Goal: Information Seeking & Learning: Learn about a topic

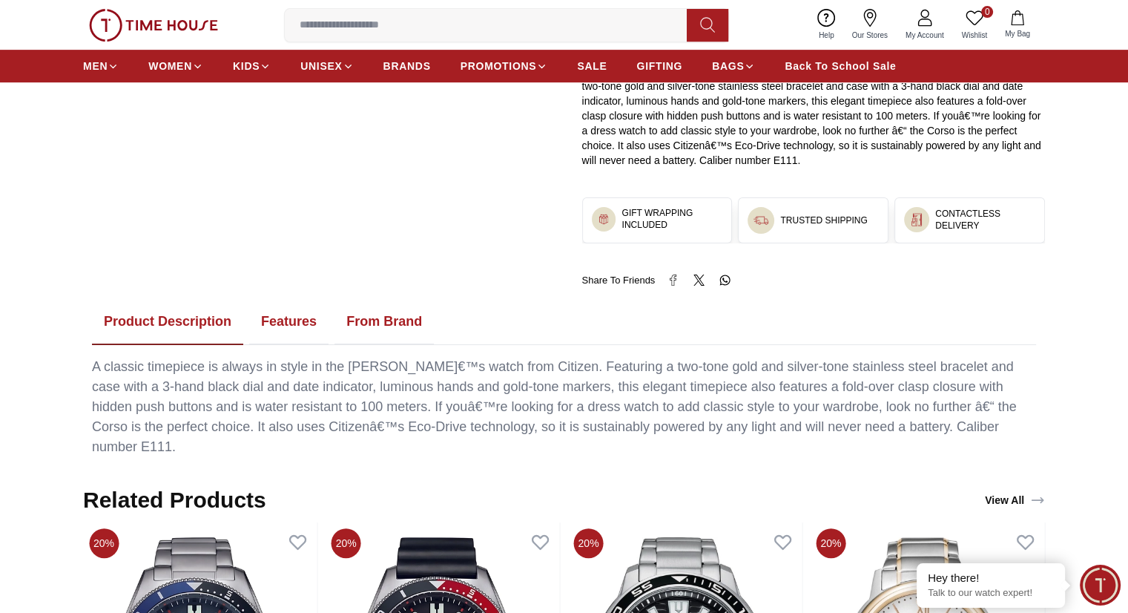
scroll to position [490, 0]
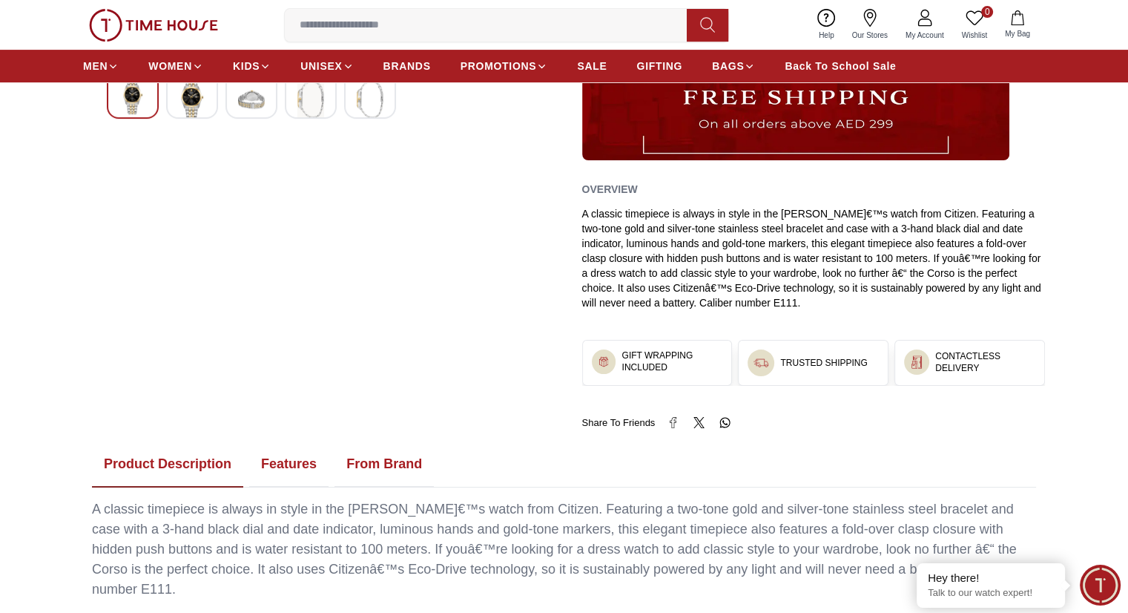
click at [271, 463] on button "Features" at bounding box center [288, 464] width 79 height 46
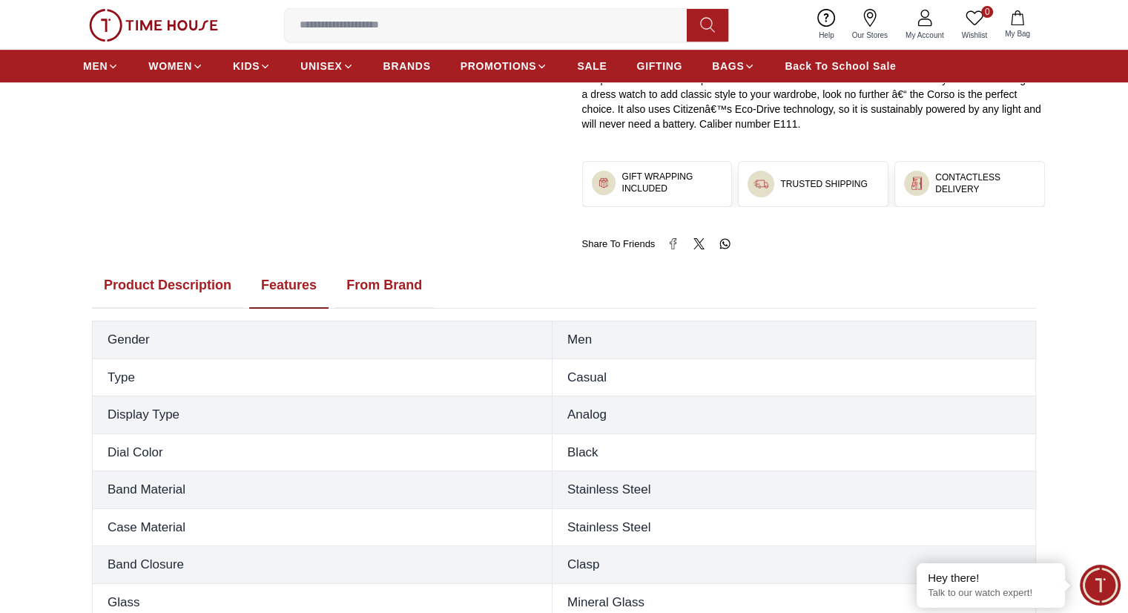
scroll to position [638, 0]
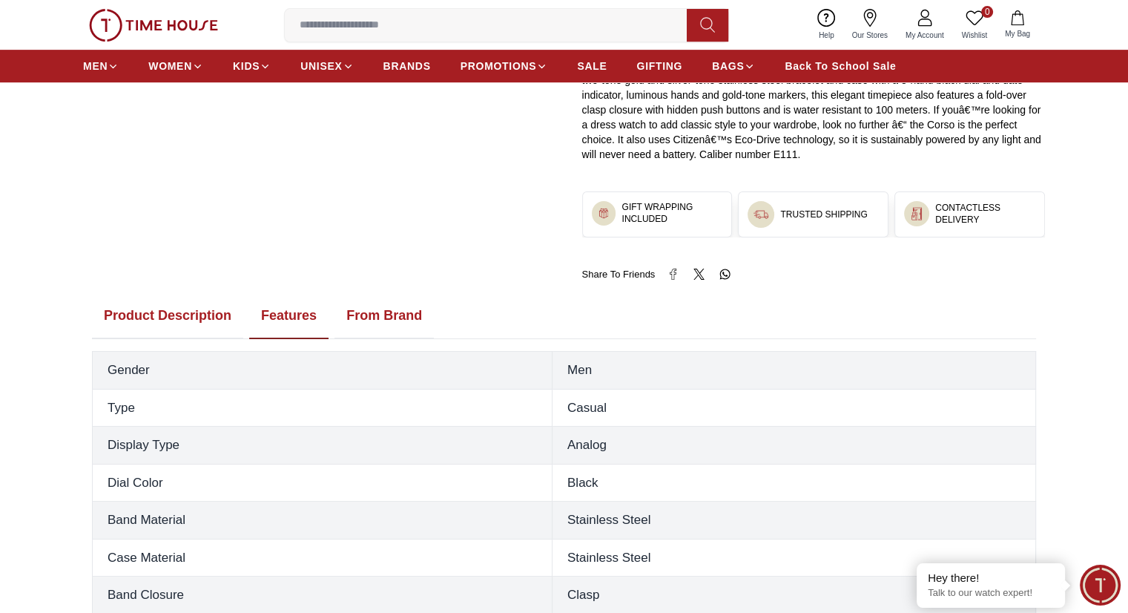
click at [393, 324] on button "From Brand" at bounding box center [384, 316] width 99 height 46
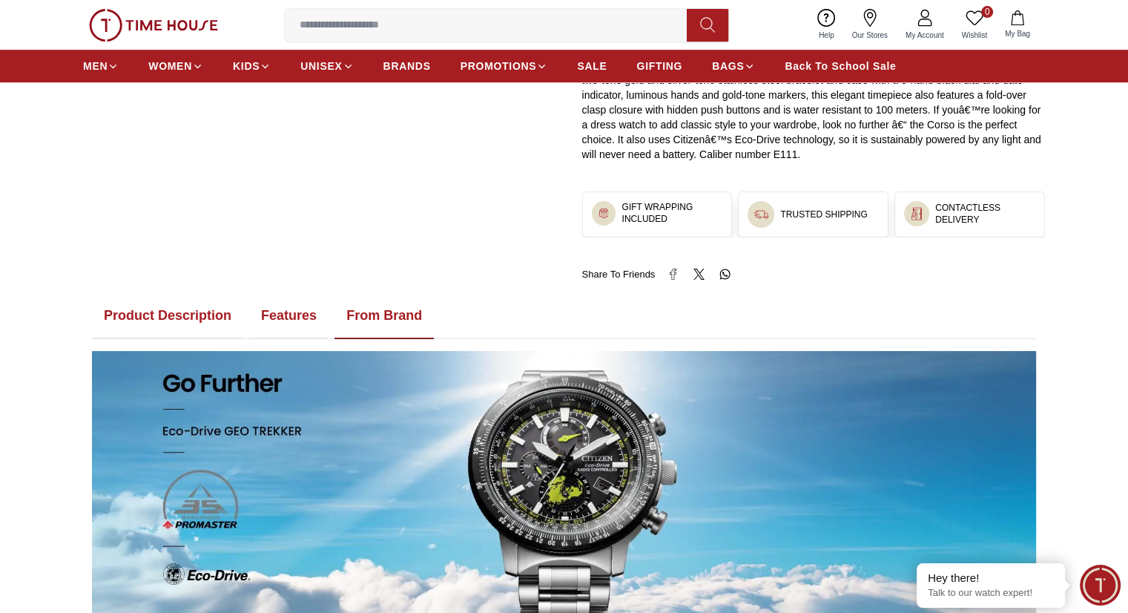
click at [185, 315] on button "Product Description" at bounding box center [167, 316] width 151 height 46
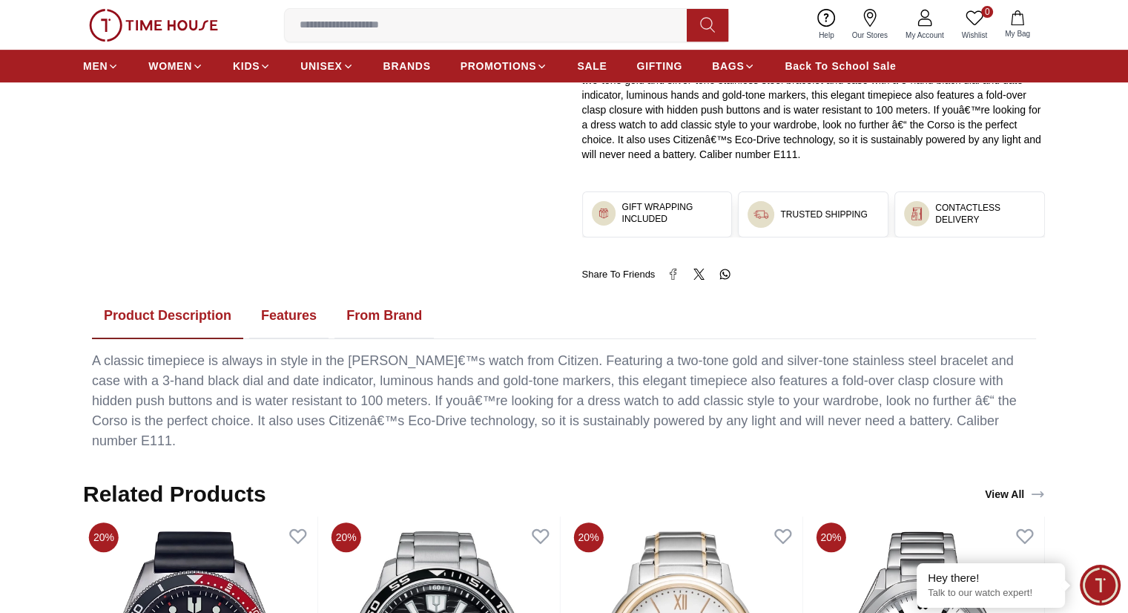
click at [1004, 484] on link "View All" at bounding box center [1015, 494] width 66 height 21
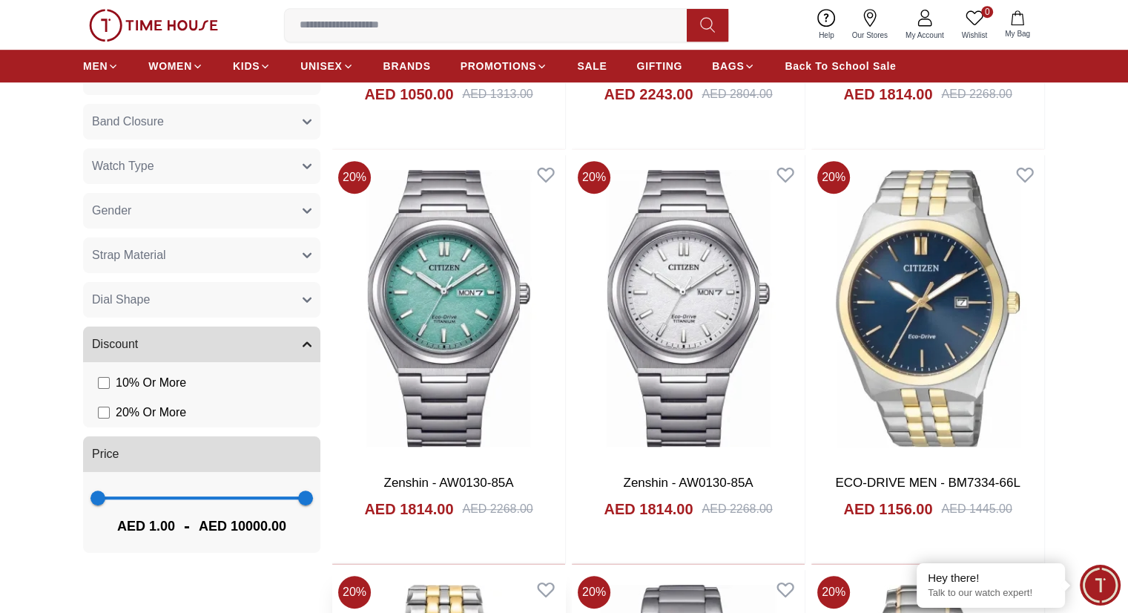
scroll to position [816, 0]
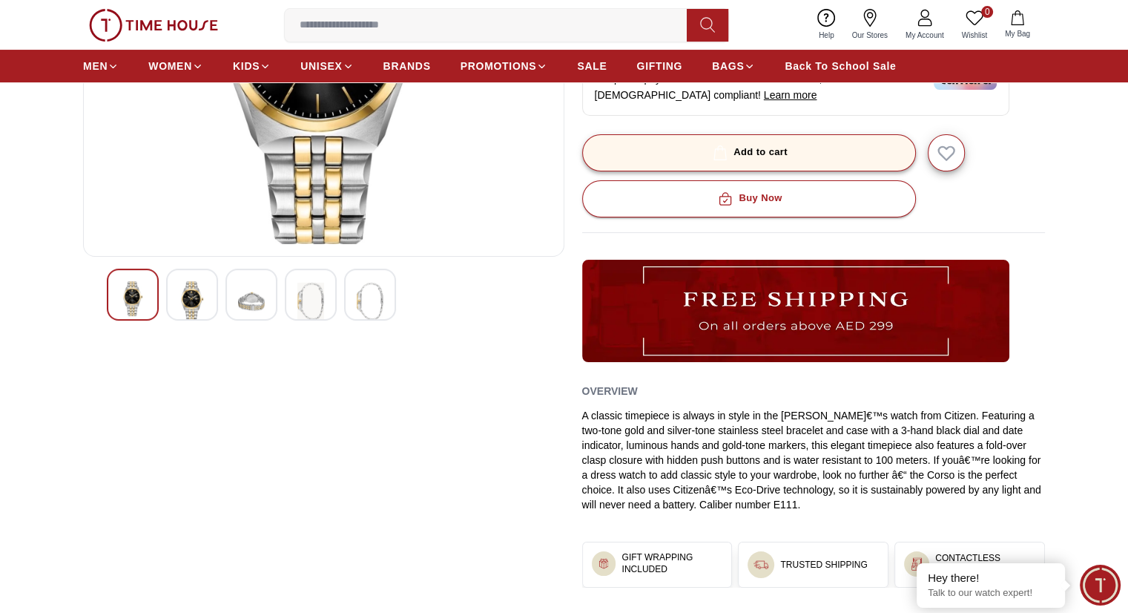
scroll to position [519, 0]
